Goal: Task Accomplishment & Management: Manage account settings

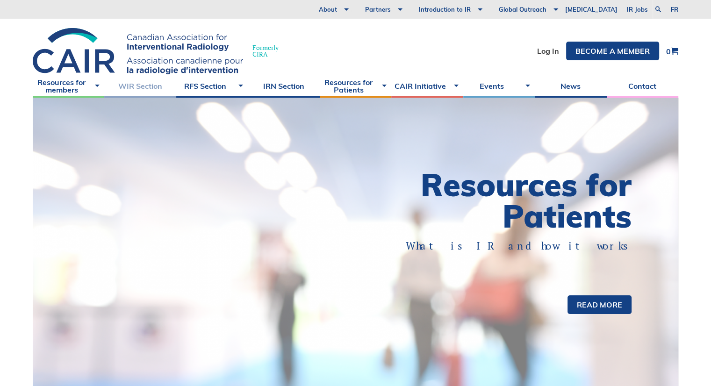
click at [135, 86] on link "WIR Section" at bounding box center [140, 85] width 72 height 23
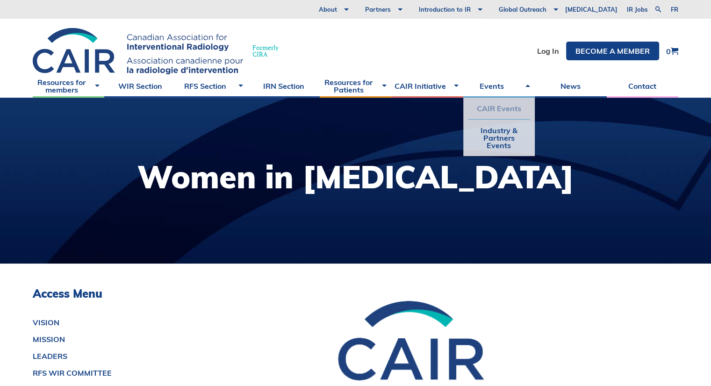
click at [493, 107] on link "CAIR Events" at bounding box center [499, 109] width 62 height 22
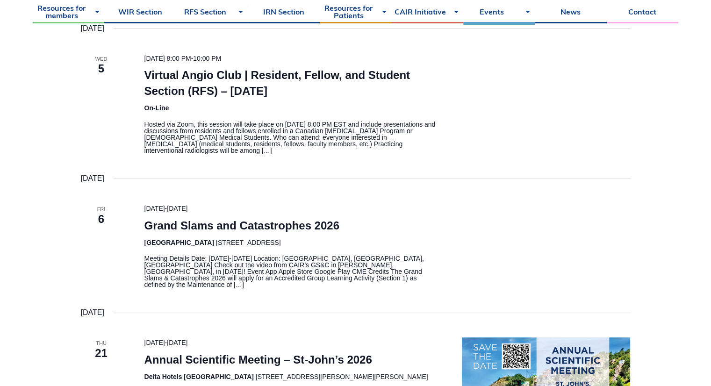
scroll to position [251, 0]
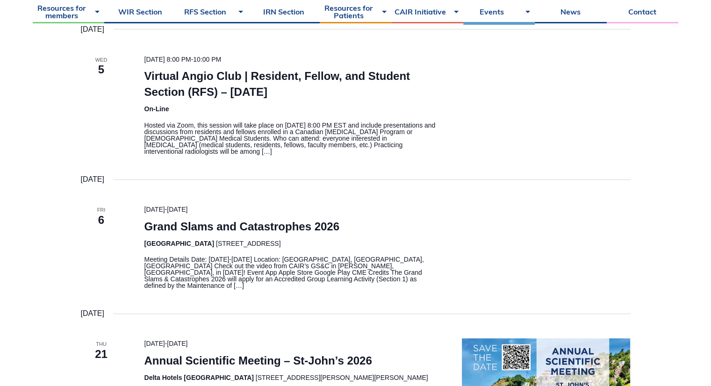
drag, startPoint x: 0, startPoint y: 0, endPoint x: 692, endPoint y: 103, distance: 699.5
click at [571, 13] on link "News" at bounding box center [571, 11] width 72 height 23
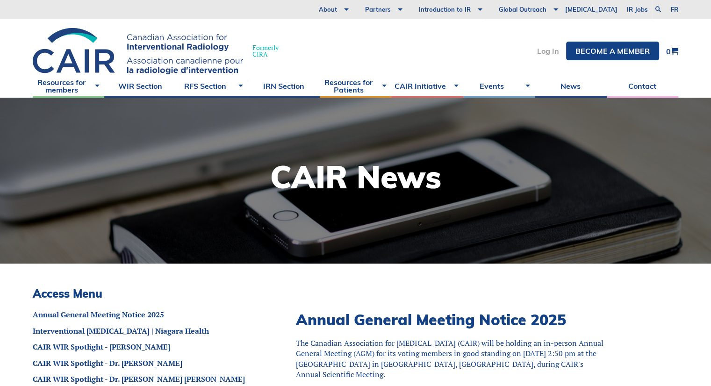
click at [540, 53] on link "Log In" at bounding box center [548, 50] width 22 height 7
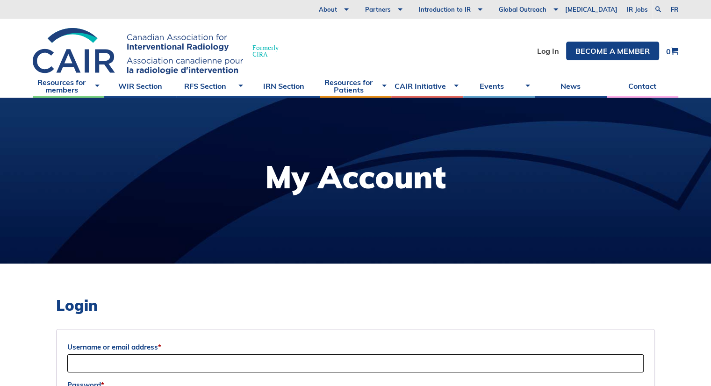
type input "[EMAIL_ADDRESS][DOMAIN_NAME]"
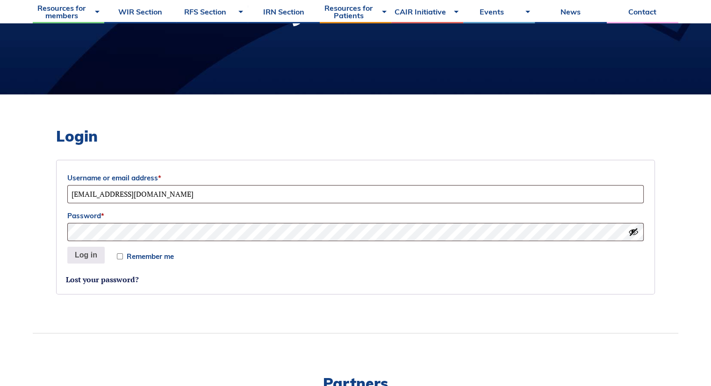
scroll to position [133, 0]
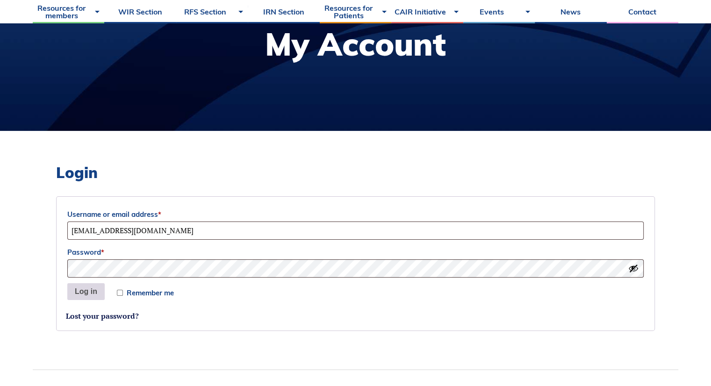
click at [84, 296] on button "Log in" at bounding box center [85, 291] width 37 height 17
